Goal: Communication & Community: Connect with others

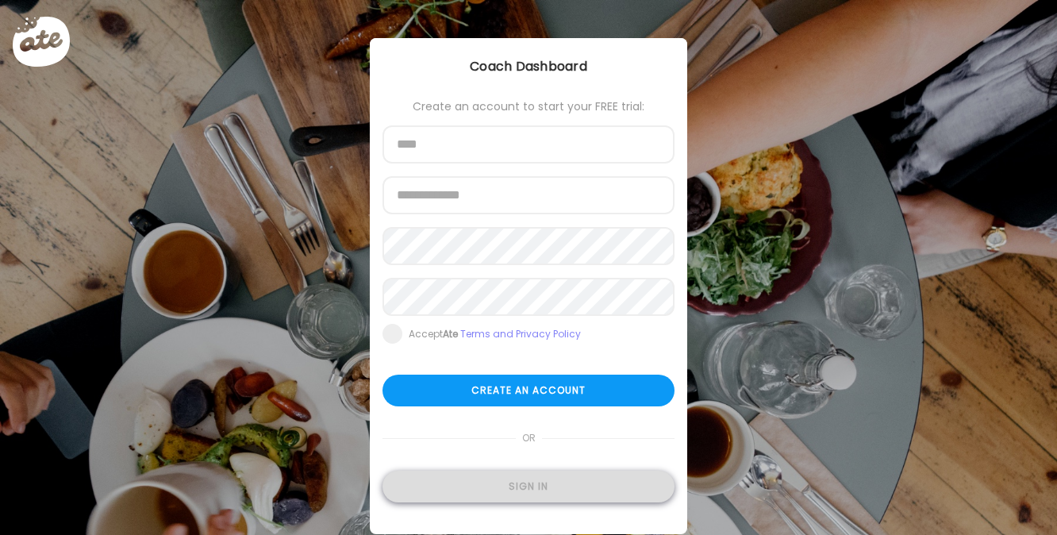
type input "**********"
click at [509, 475] on div "Sign in" at bounding box center [529, 487] width 292 height 32
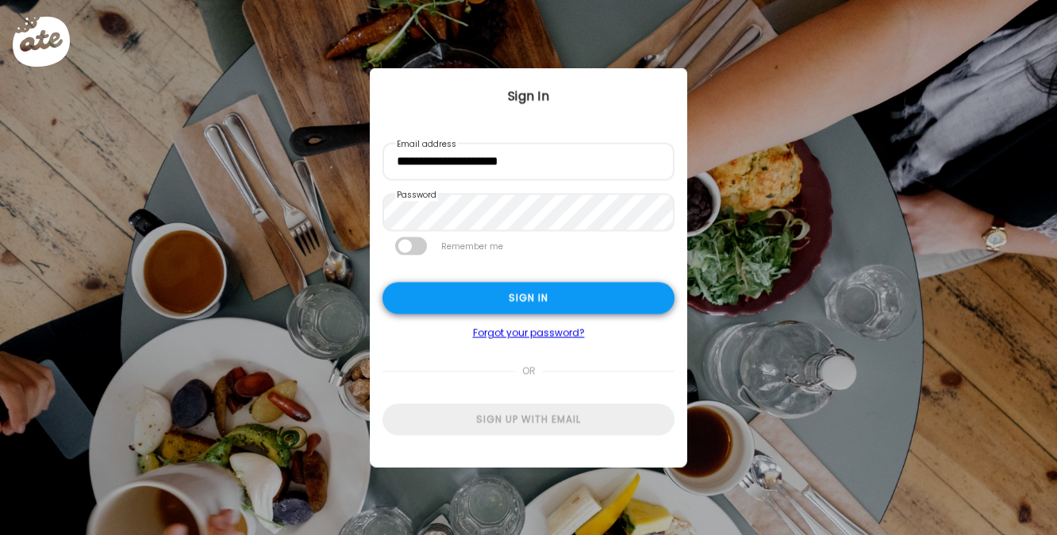
click at [514, 287] on div "Sign in" at bounding box center [529, 299] width 292 height 32
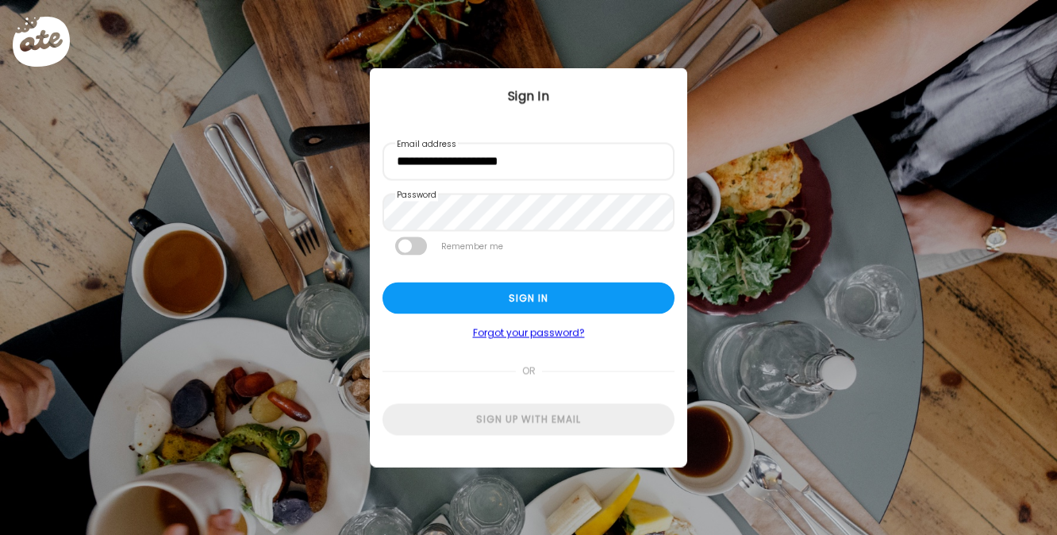
type textarea "**********"
type input "**********"
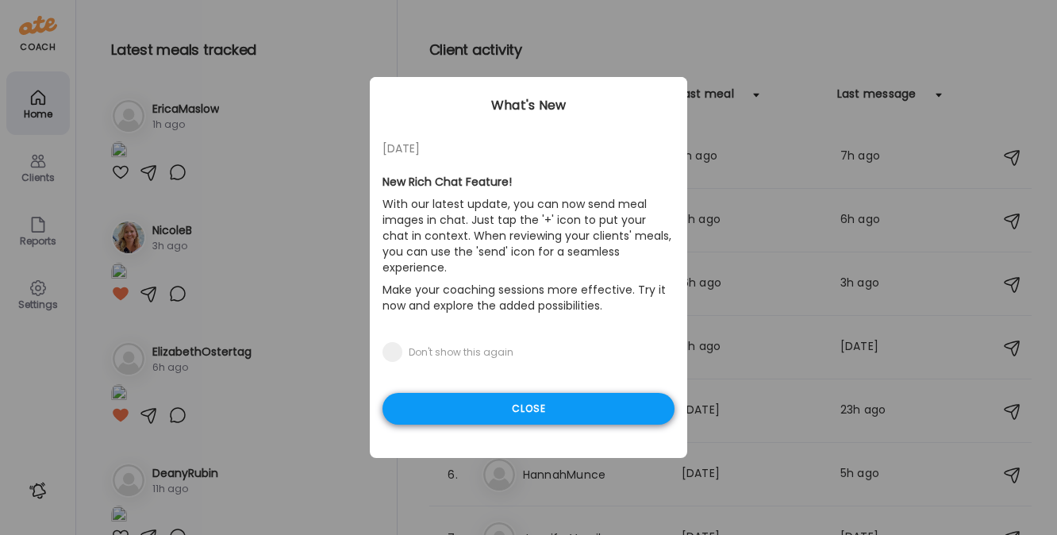
click at [419, 393] on div "Close" at bounding box center [529, 409] width 292 height 32
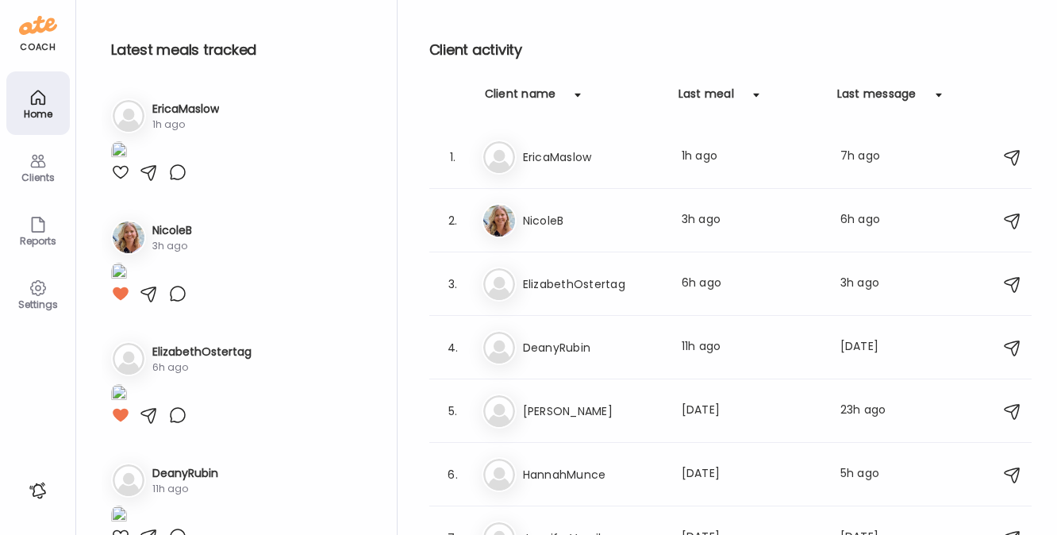
click at [127, 163] on img at bounding box center [119, 151] width 16 height 21
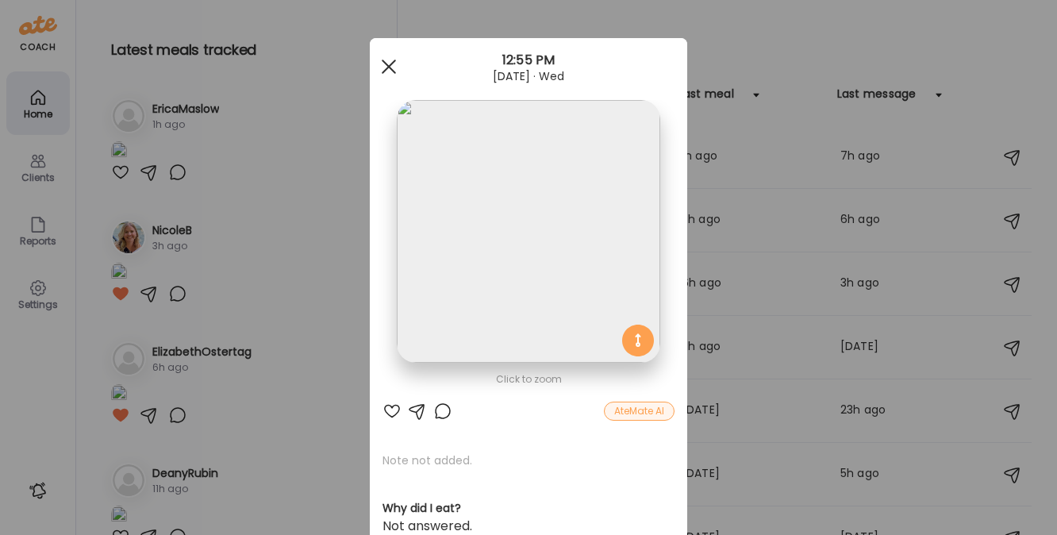
click at [385, 61] on div at bounding box center [389, 67] width 32 height 32
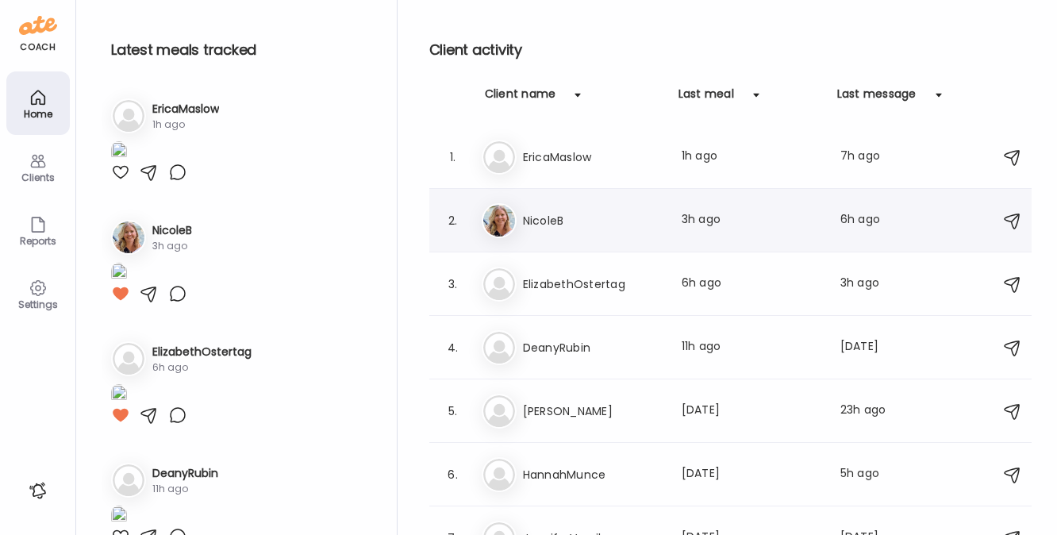
click at [533, 226] on h3 "NicoleB" at bounding box center [593, 220] width 140 height 19
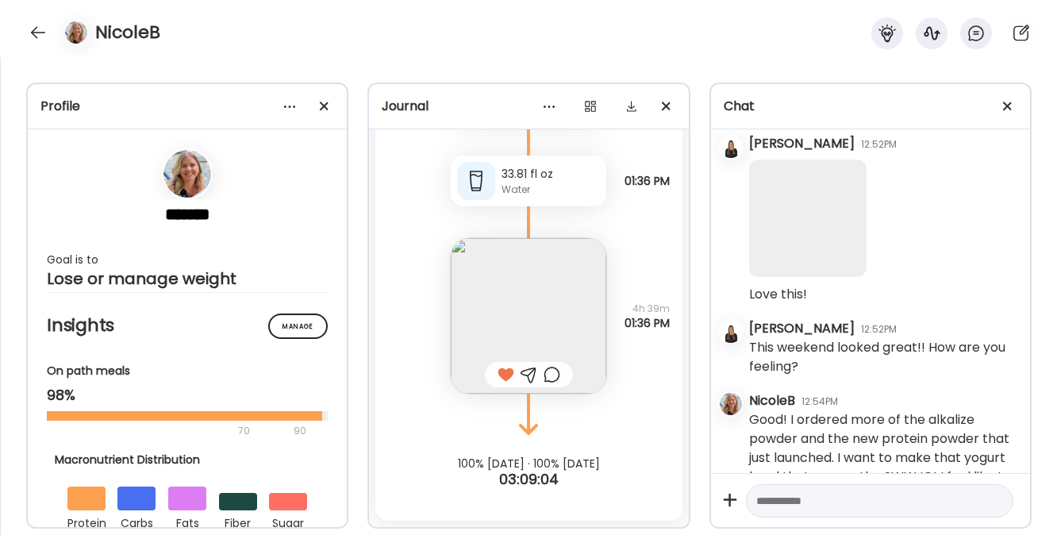
scroll to position [10840, 0]
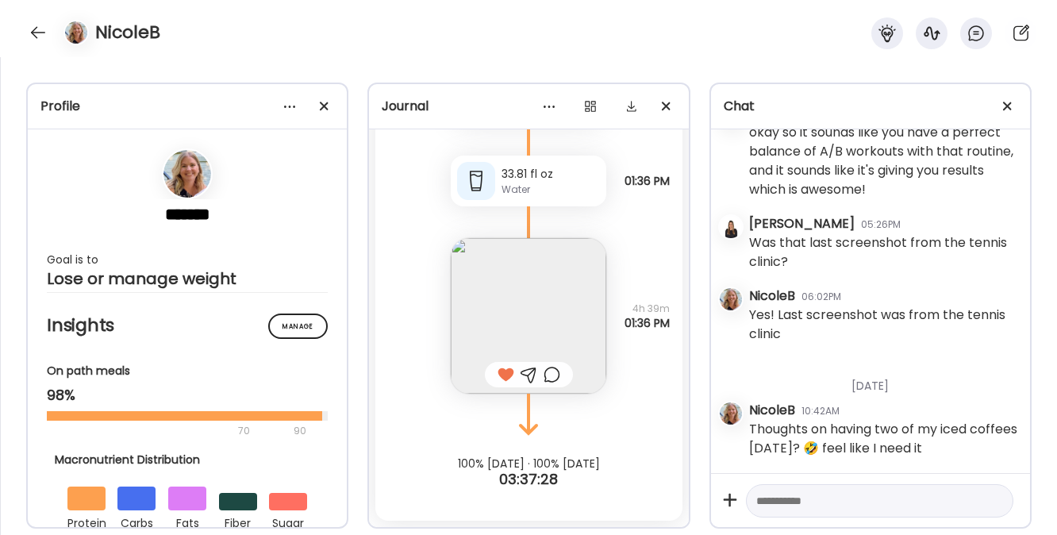
click at [802, 502] on textarea at bounding box center [865, 500] width 218 height 19
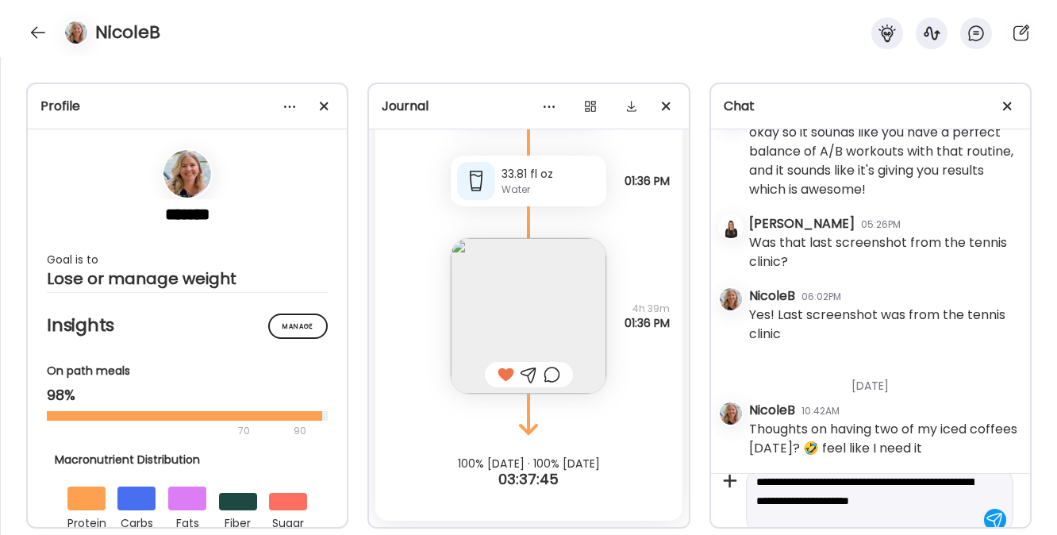
scroll to position [37, 0]
type textarea "**********"
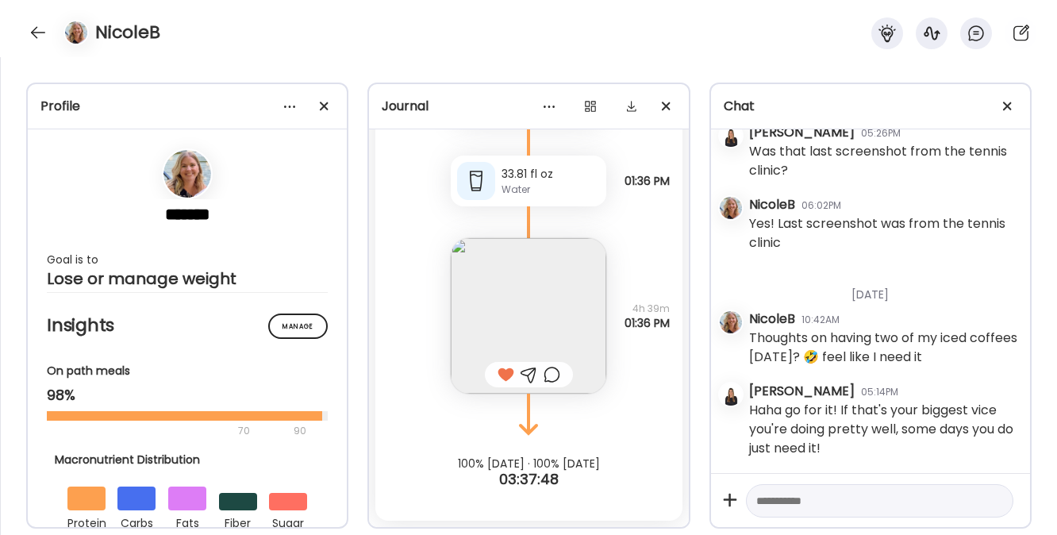
scroll to position [10931, 0]
click at [818, 508] on textarea at bounding box center [865, 500] width 218 height 19
type textarea "**********"
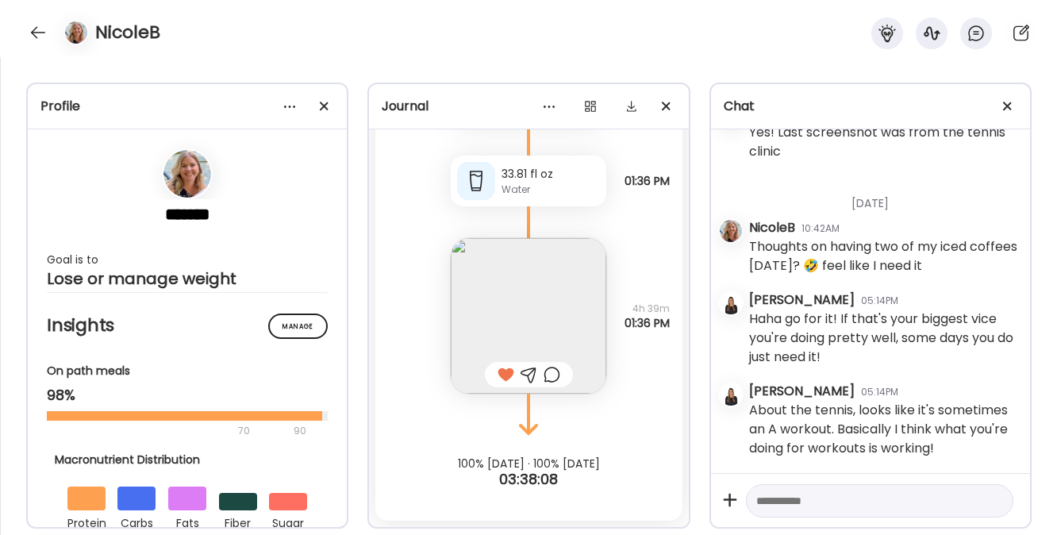
scroll to position [11042, 0]
click at [39, 27] on div at bounding box center [37, 32] width 25 height 25
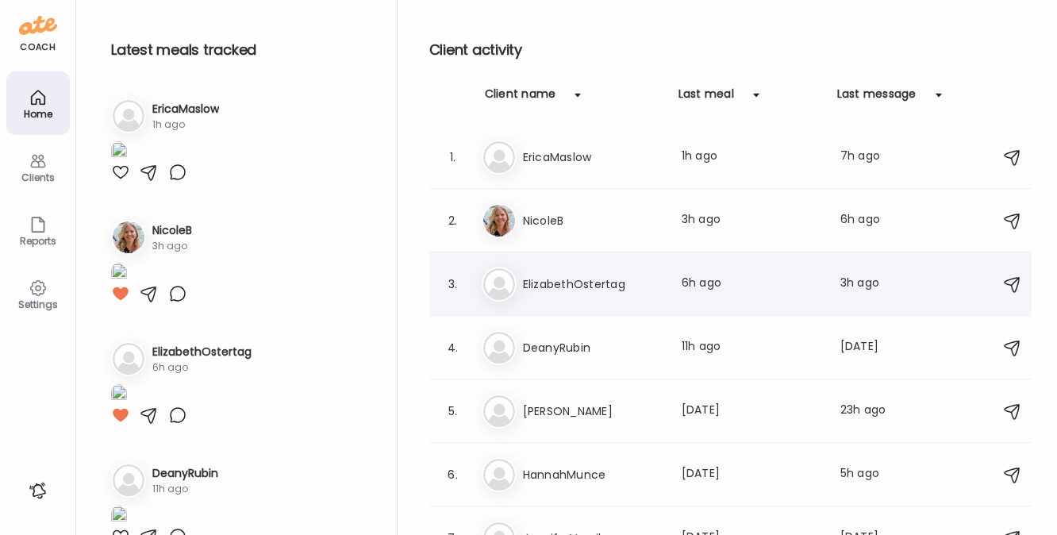
click at [557, 283] on h3 "ElizabethOstertag" at bounding box center [593, 284] width 140 height 19
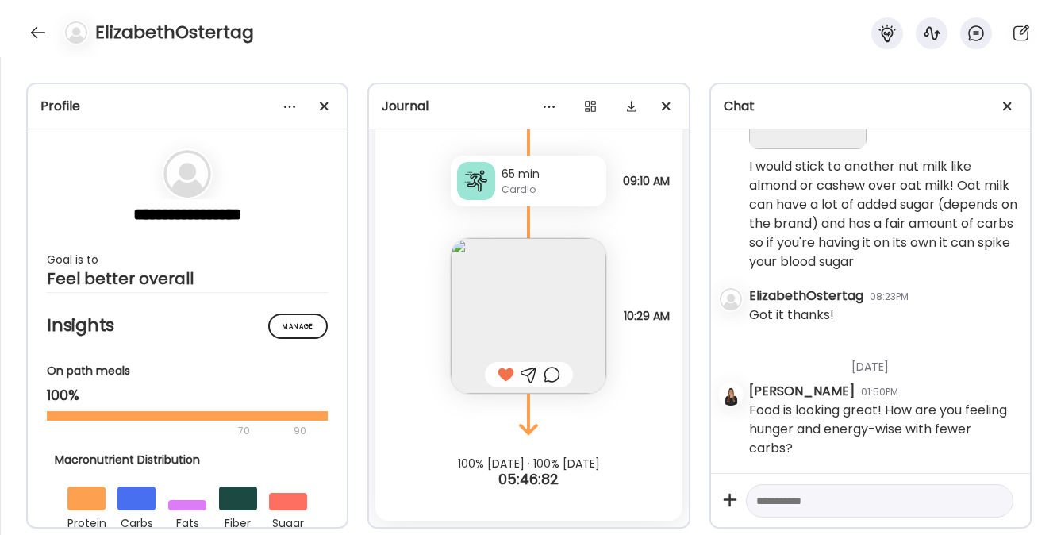
scroll to position [6521, 0]
click at [31, 34] on div at bounding box center [37, 32] width 25 height 25
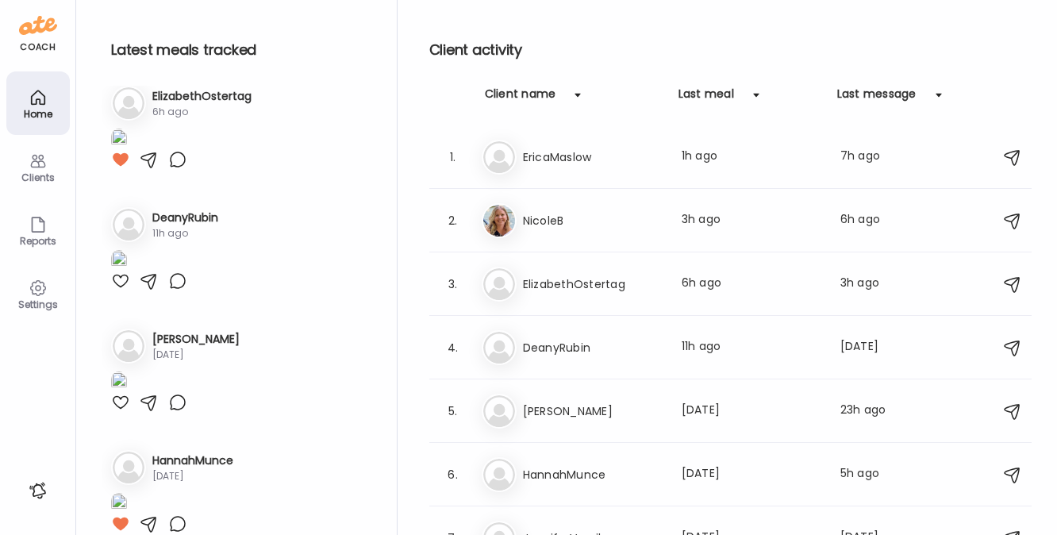
scroll to position [257, 0]
click at [580, 161] on h3 "EricaMaslow" at bounding box center [593, 157] width 140 height 19
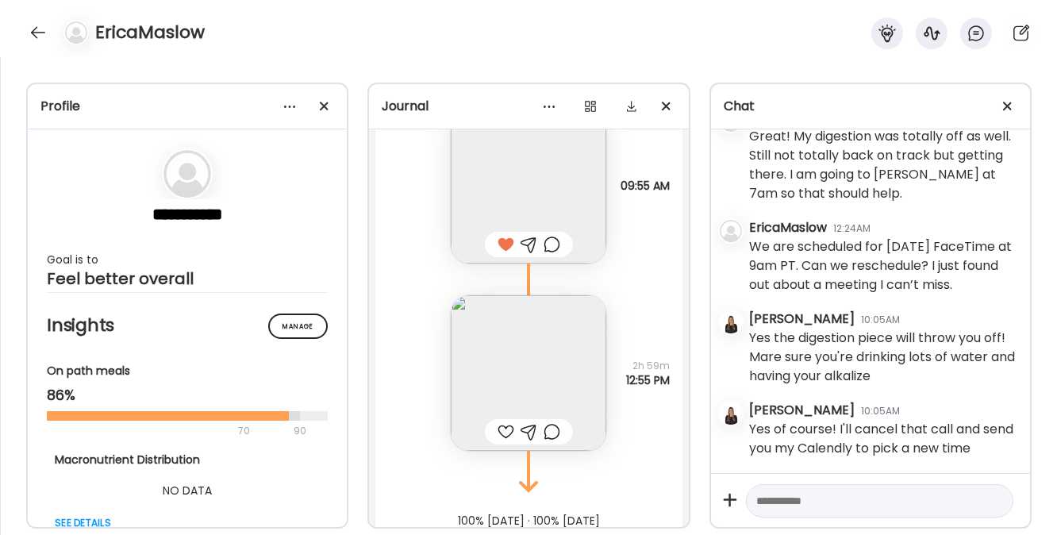
scroll to position [15916, 0]
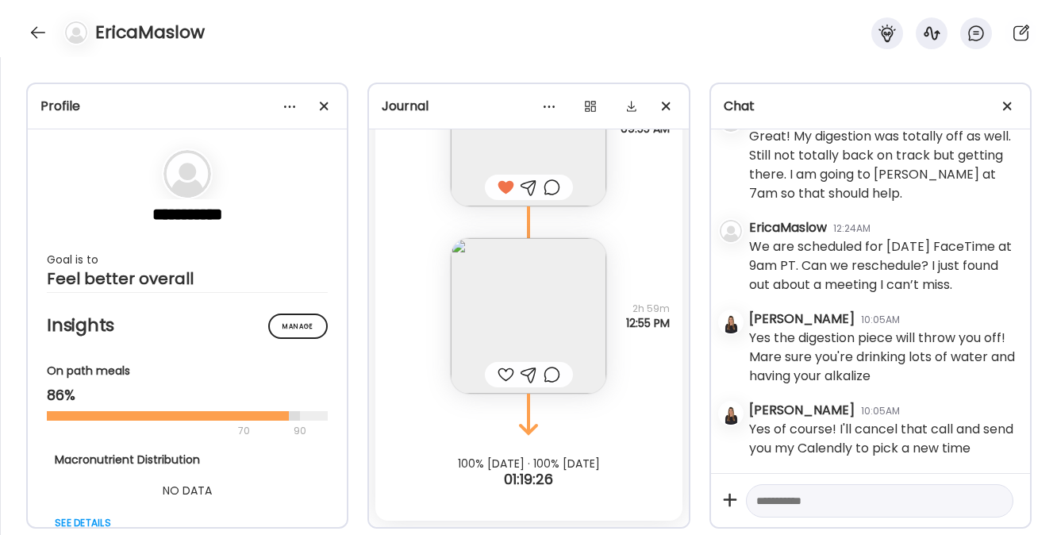
click at [537, 278] on img at bounding box center [529, 316] width 156 height 156
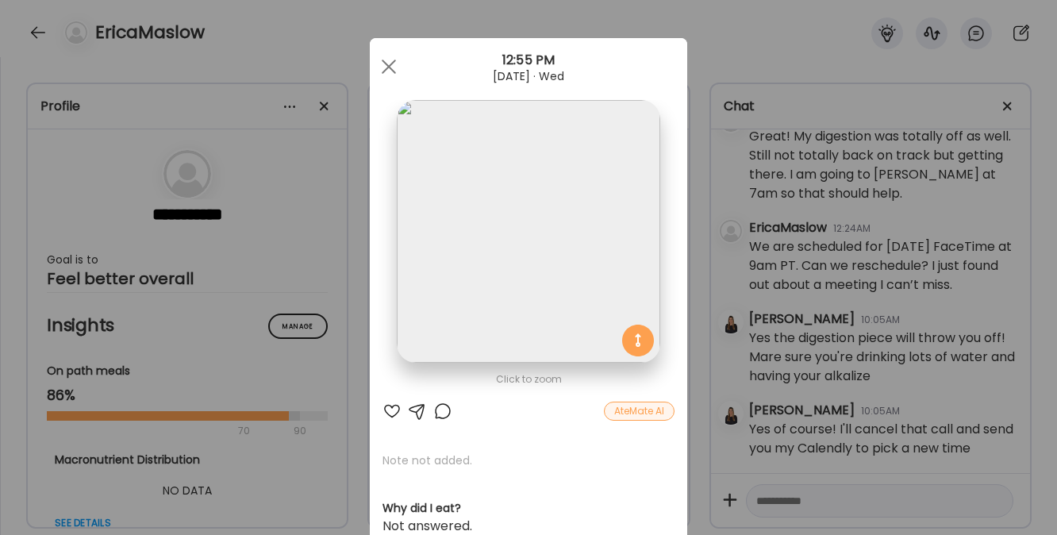
click at [385, 410] on div at bounding box center [392, 411] width 19 height 19
click at [373, 60] on div at bounding box center [389, 67] width 32 height 32
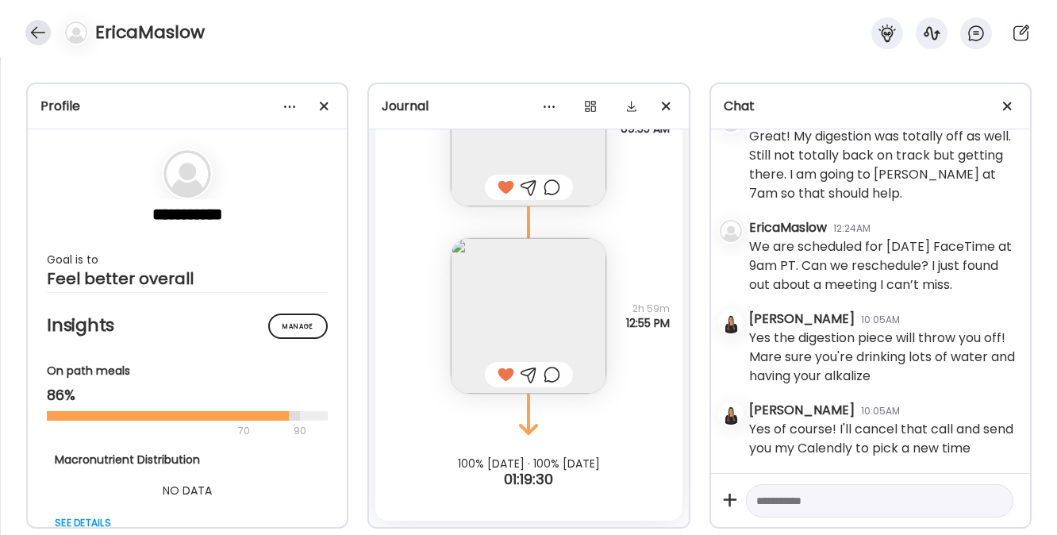
click at [40, 26] on div at bounding box center [37, 32] width 25 height 25
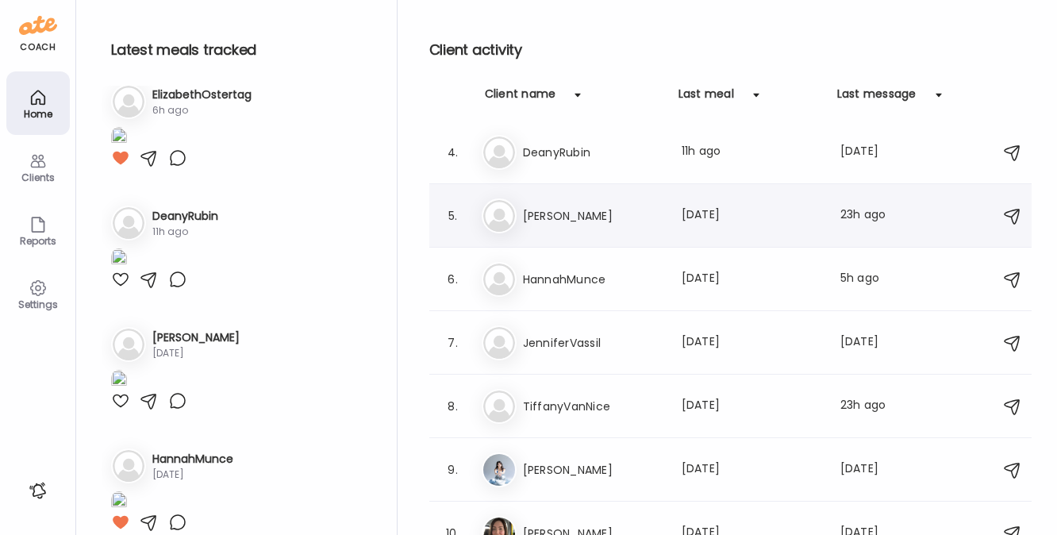
scroll to position [217, 0]
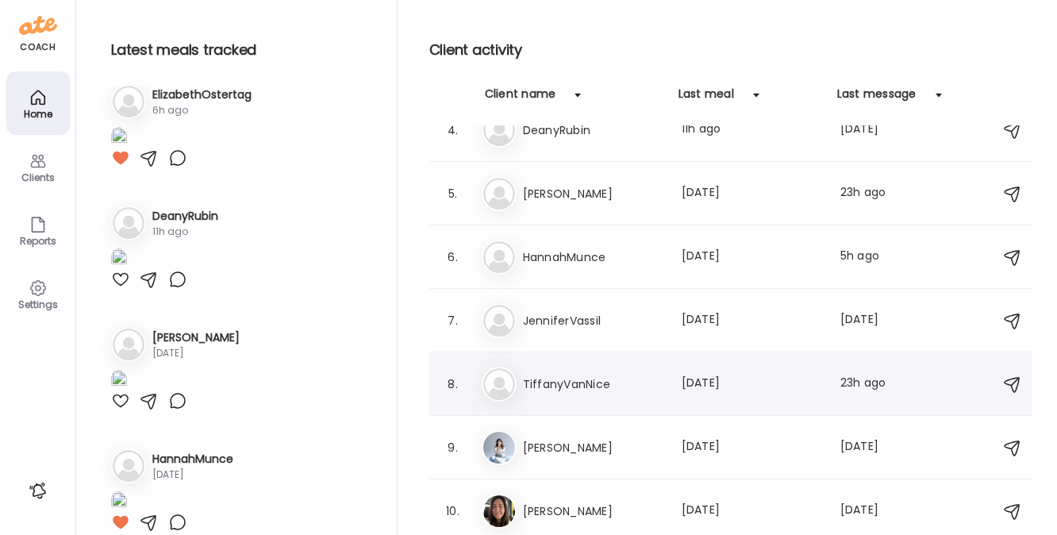
click at [575, 378] on h3 "TiffanyVanNice" at bounding box center [593, 384] width 140 height 19
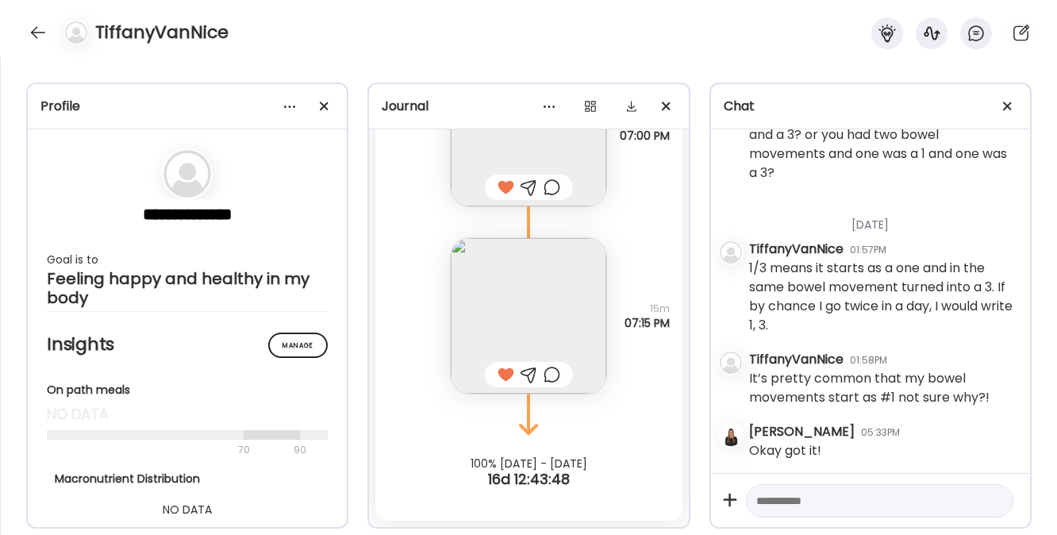
scroll to position [21639, 0]
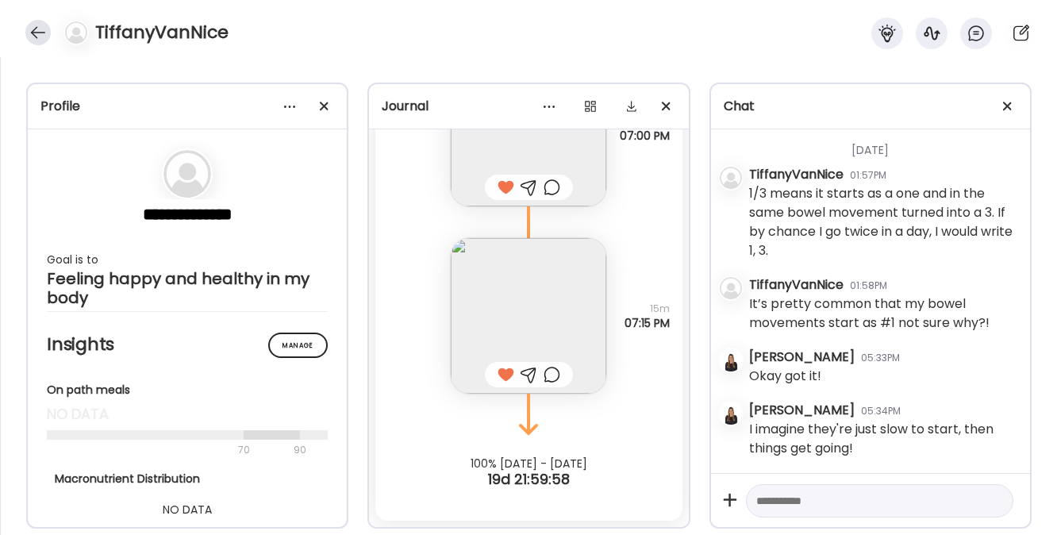
click at [37, 33] on div at bounding box center [37, 32] width 25 height 25
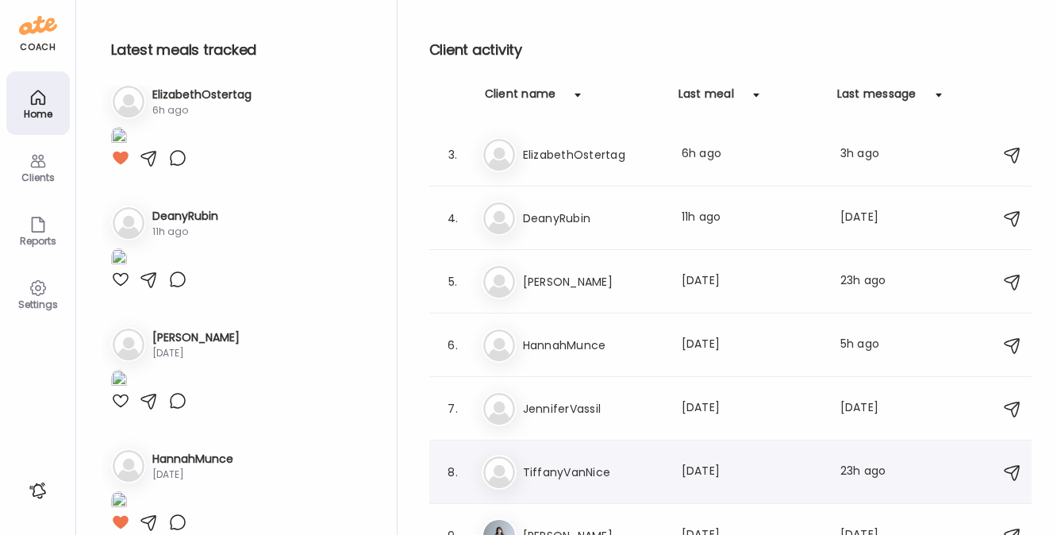
scroll to position [125, 0]
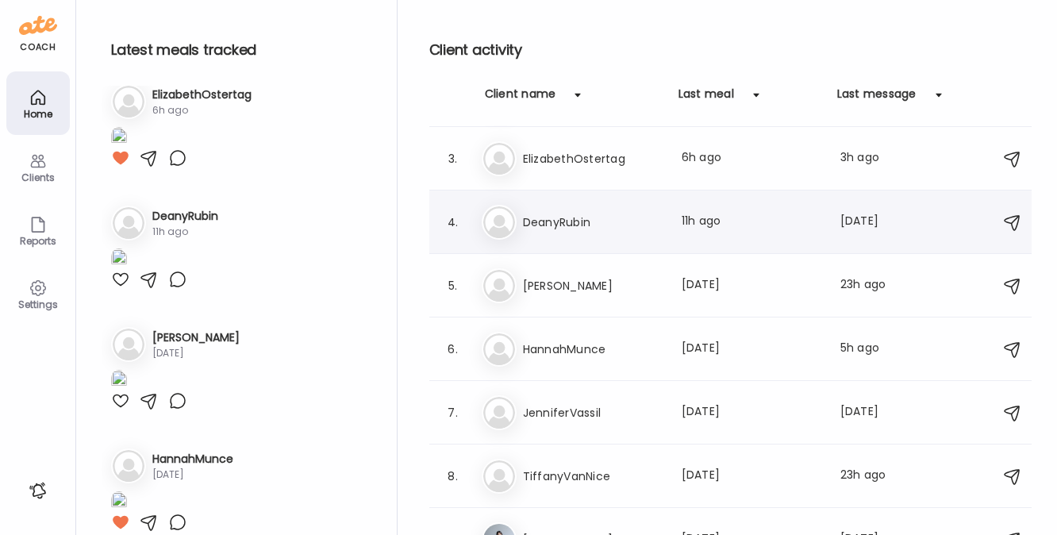
click at [572, 224] on h3 "DeanyRubin" at bounding box center [593, 222] width 140 height 19
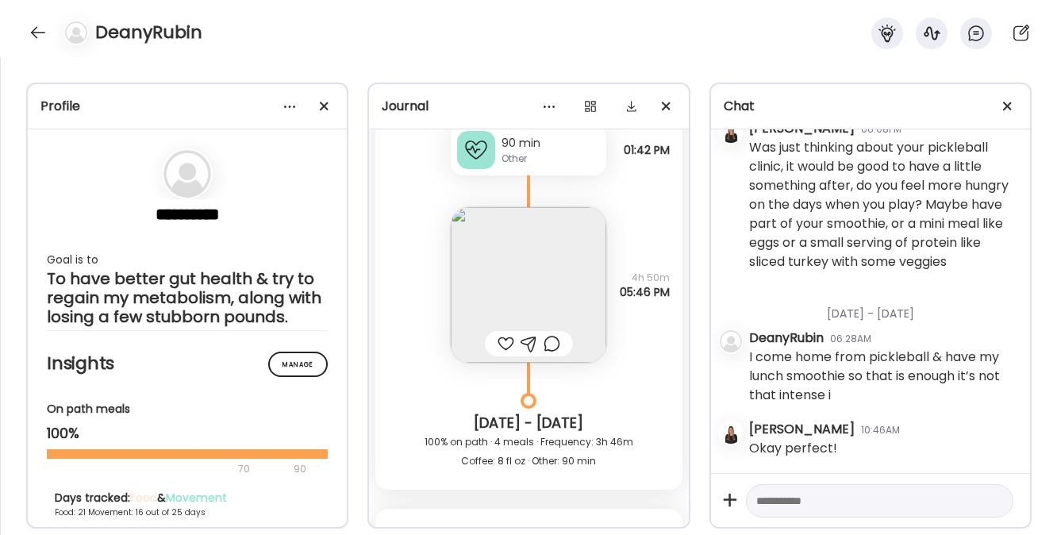
scroll to position [14696, 0]
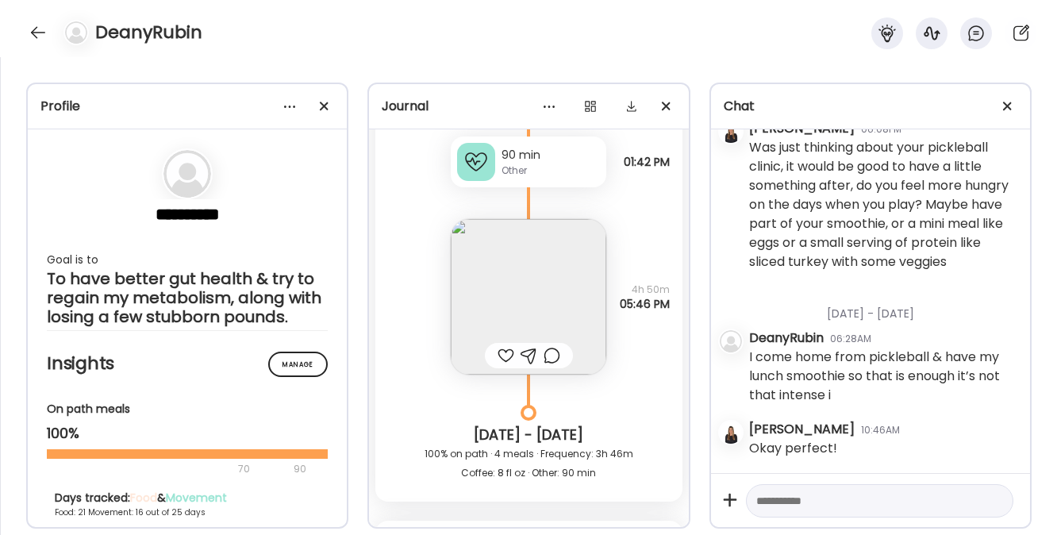
click at [482, 263] on img at bounding box center [529, 297] width 156 height 156
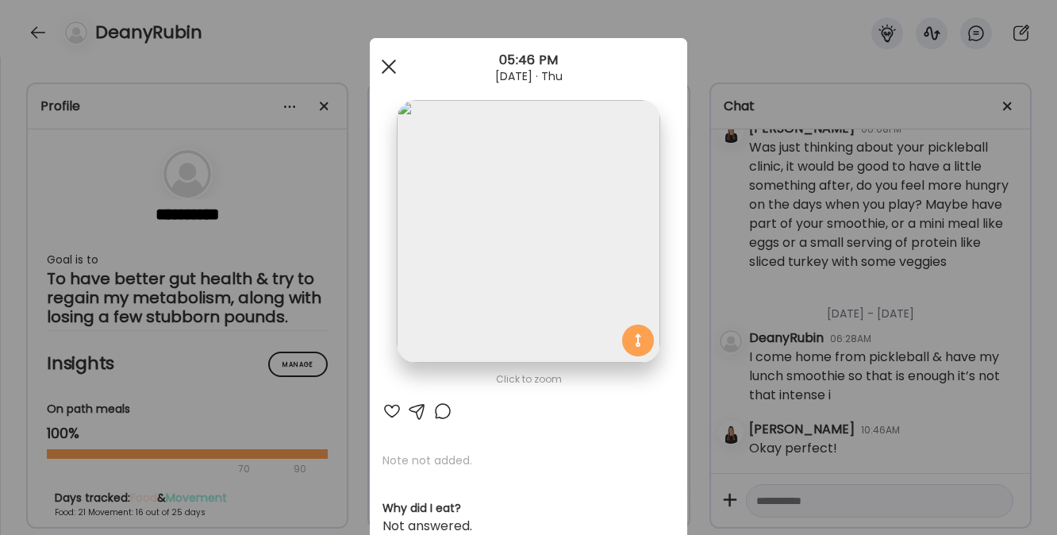
click at [388, 60] on span at bounding box center [389, 67] width 14 height 14
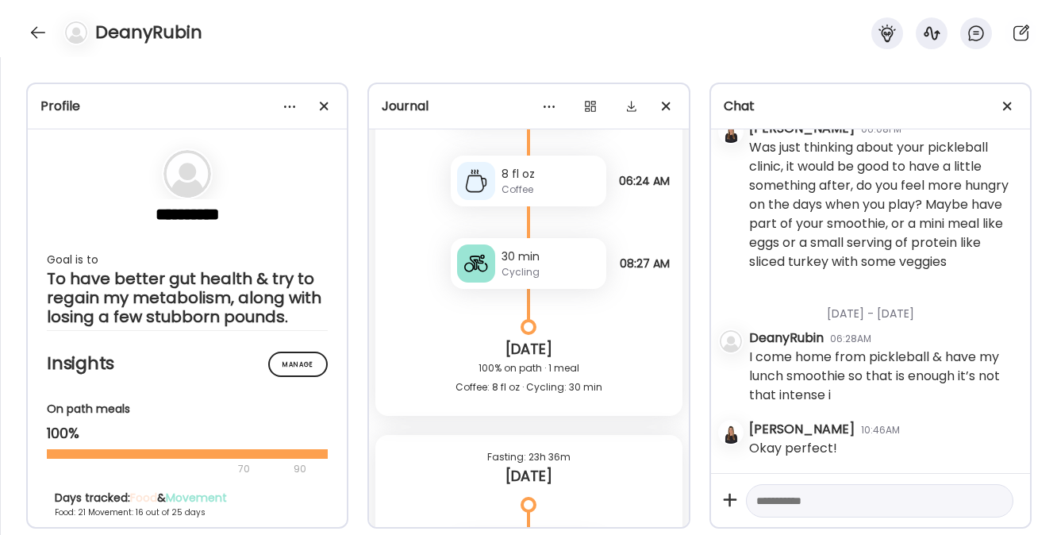
scroll to position [23202, 0]
